Goal: Information Seeking & Learning: Find specific fact

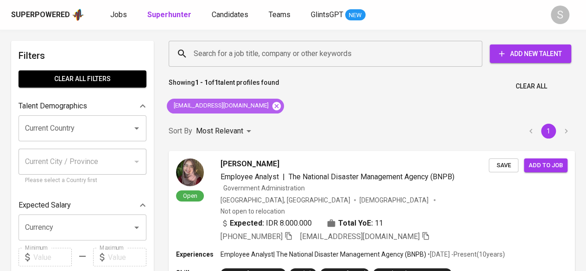
click at [271, 106] on icon at bounding box center [276, 106] width 10 height 10
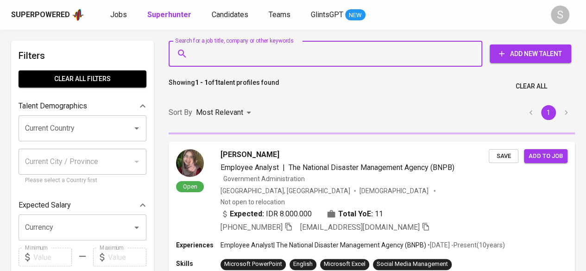
click at [223, 49] on input "Search for a job title, company or other keywords" at bounding box center [327, 54] width 273 height 18
paste input "[EMAIL_ADDRESS][DOMAIN_NAME]"
type input "[EMAIL_ADDRESS][DOMAIN_NAME]"
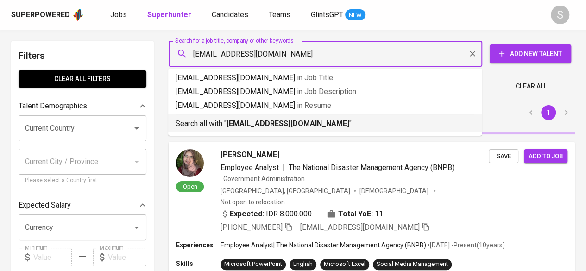
click at [258, 127] on b "[EMAIL_ADDRESS][DOMAIN_NAME]" at bounding box center [287, 123] width 123 height 9
click at [329, 125] on div "Sort By Most Relevant MOST_RELEVANT 1" at bounding box center [371, 113] width 417 height 28
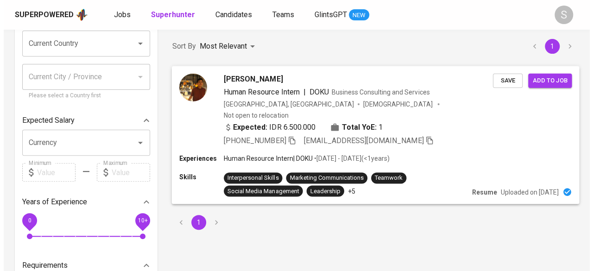
scroll to position [93, 0]
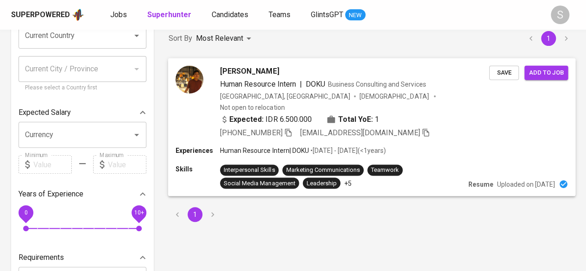
click at [193, 83] on img at bounding box center [189, 79] width 28 height 28
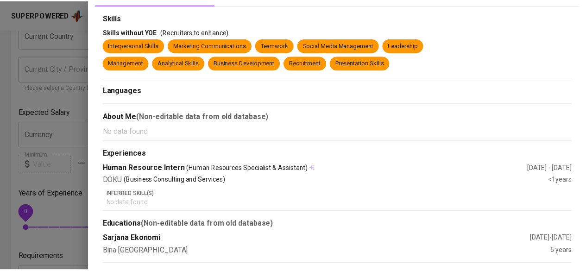
scroll to position [0, 0]
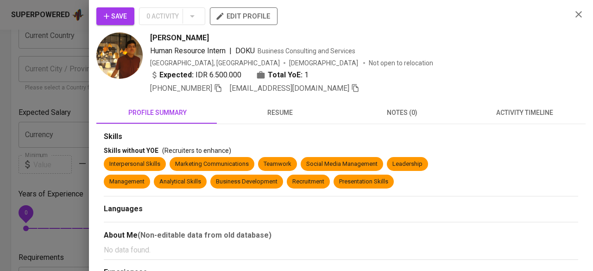
click at [573, 13] on icon "button" at bounding box center [578, 14] width 11 height 11
